Goal: Obtain resource: Download file/media

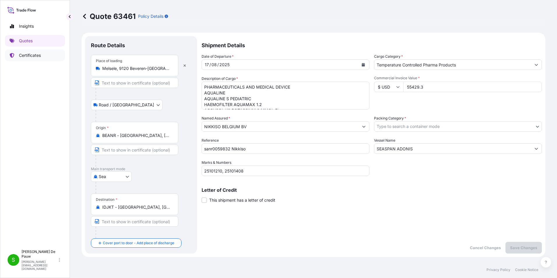
select select "Road / [GEOGRAPHIC_DATA]"
select select "Sea"
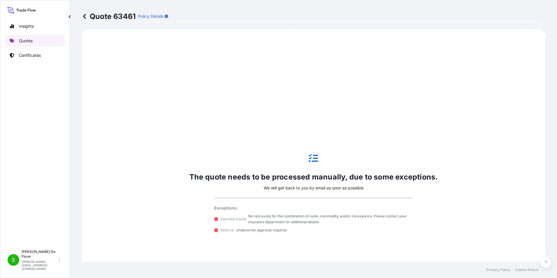
click at [32, 41] on p "Quotes" at bounding box center [26, 41] width 14 height 6
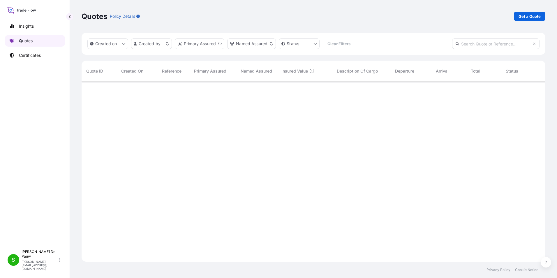
scroll to position [179, 460]
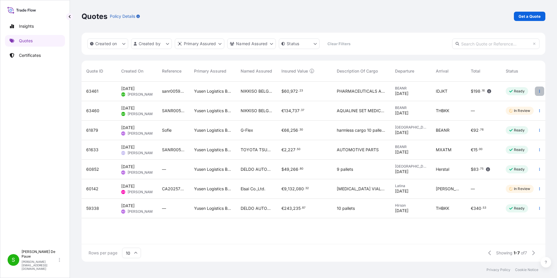
click at [539, 91] on icon "button" at bounding box center [539, 90] width 3 height 3
click at [510, 93] on p "Edit quote" at bounding box center [511, 92] width 20 height 6
select select "Road / [GEOGRAPHIC_DATA]"
select select "Sea"
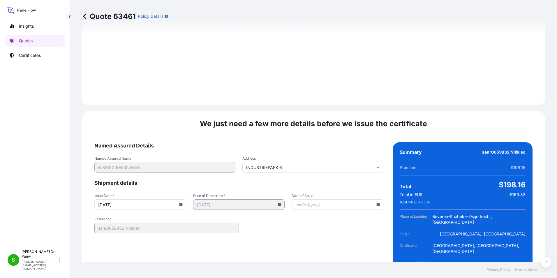
scroll to position [703, 0]
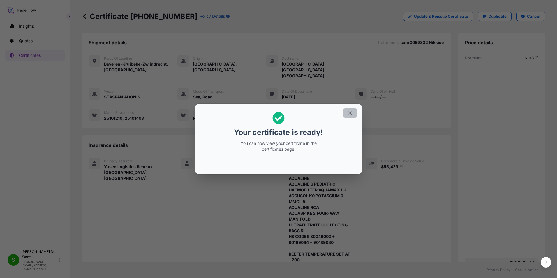
click at [353, 113] on icon "button" at bounding box center [350, 112] width 5 height 5
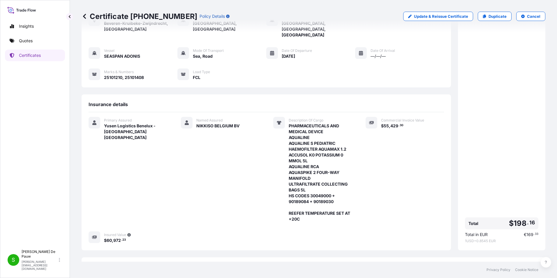
scroll to position [85, 0]
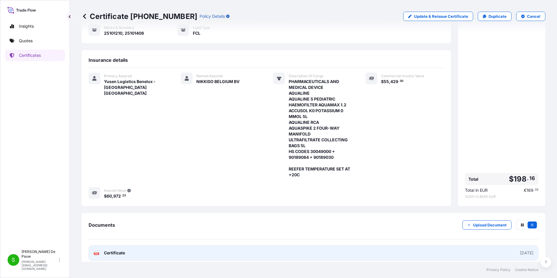
click at [108, 250] on span "Certificate" at bounding box center [114, 253] width 21 height 6
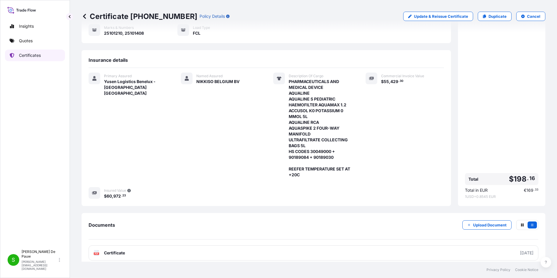
click at [32, 55] on p "Certificates" at bounding box center [30, 55] width 22 height 6
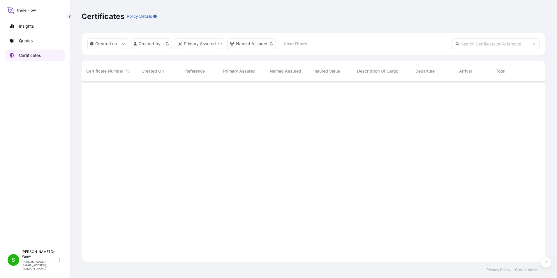
scroll to position [179, 460]
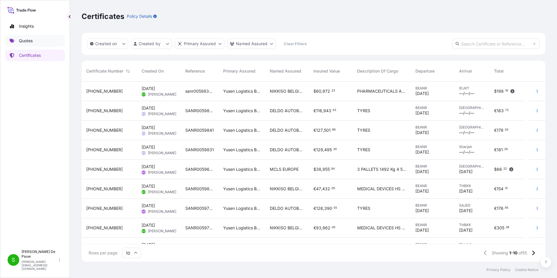
click at [26, 39] on p "Quotes" at bounding box center [26, 41] width 14 height 6
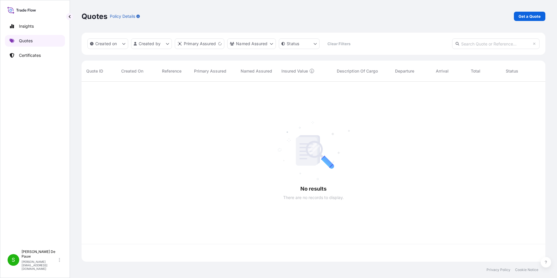
scroll to position [179, 460]
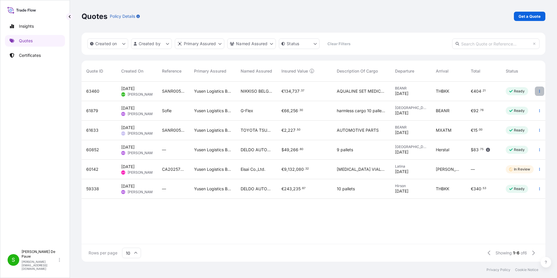
click at [539, 90] on icon "button" at bounding box center [539, 90] width 3 height 3
click at [510, 92] on p "Edit quote" at bounding box center [511, 92] width 20 height 6
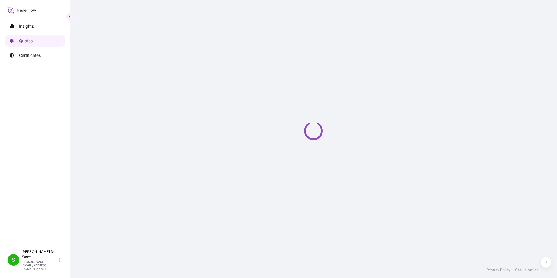
select select "Road / [GEOGRAPHIC_DATA]"
select select "Sea"
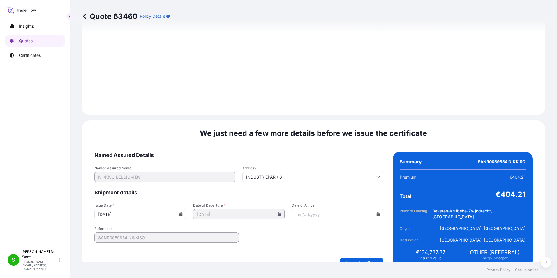
scroll to position [673, 0]
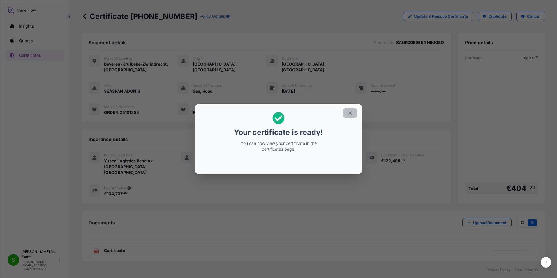
click at [350, 113] on icon "button" at bounding box center [350, 112] width 3 height 3
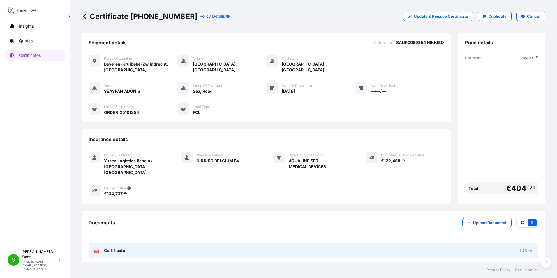
click at [114, 248] on span "Certificate" at bounding box center [114, 251] width 21 height 6
